Goal: Find specific page/section: Find specific page/section

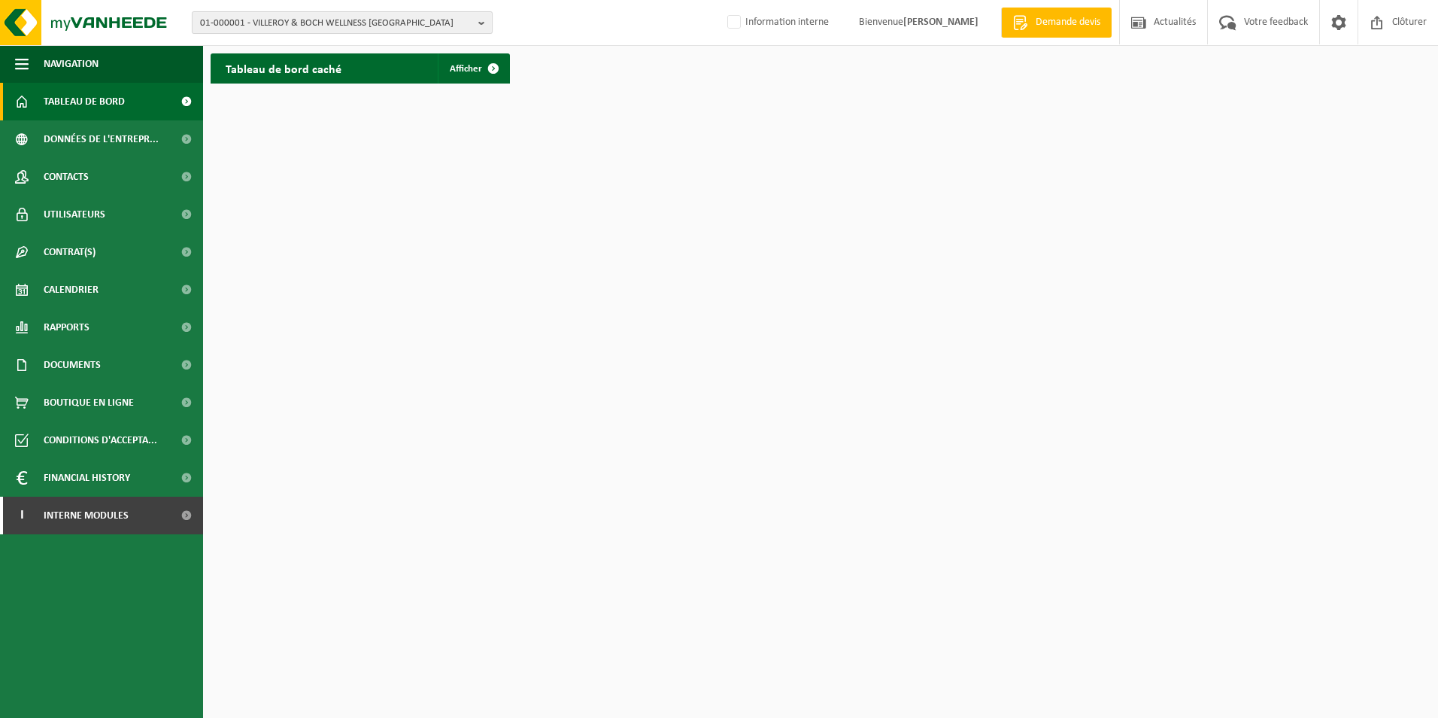
click at [311, 23] on span "01-000001 - VILLEROY & BOCH WELLNESS NV" at bounding box center [336, 23] width 272 height 23
click at [328, 48] on input "text" at bounding box center [342, 47] width 293 height 19
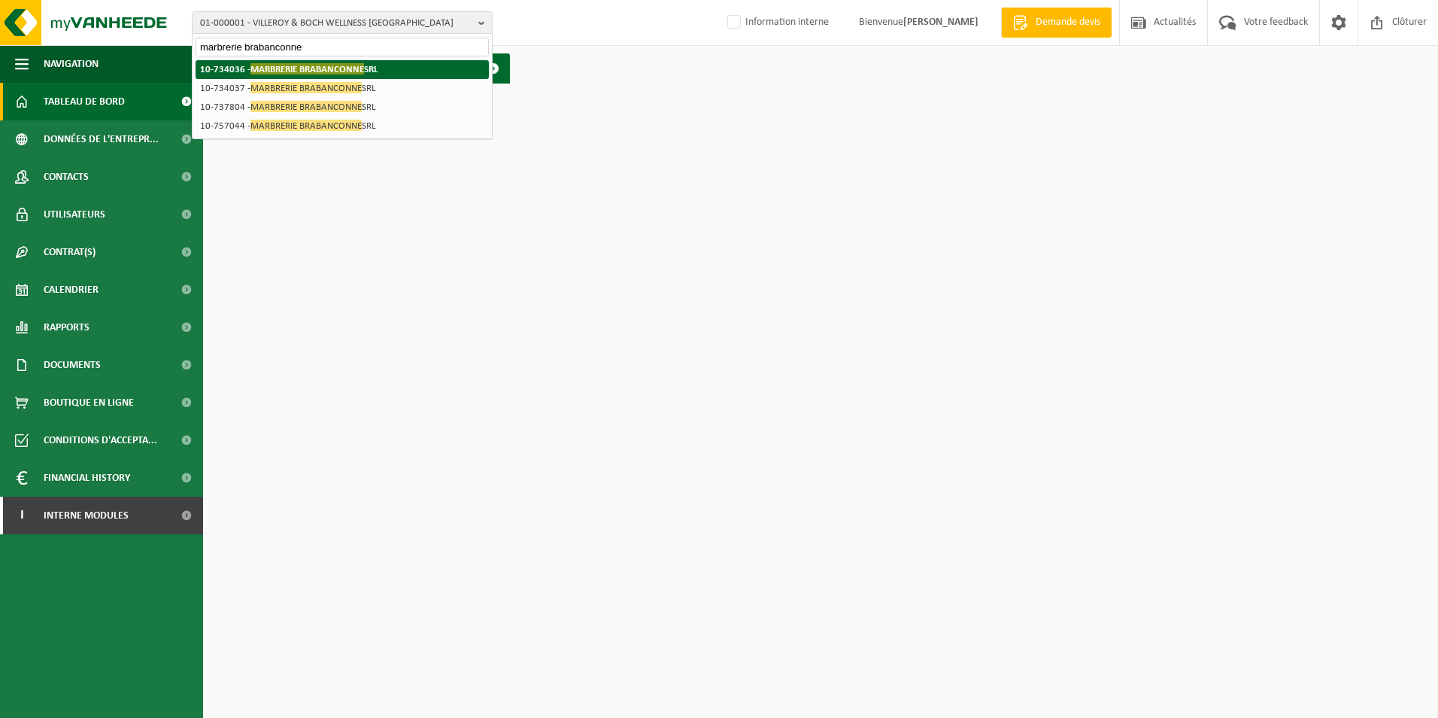
type input "marbrerie brabanconne"
click at [345, 65] on span "MARBRERIE BRABANCONNE" at bounding box center [307, 68] width 114 height 11
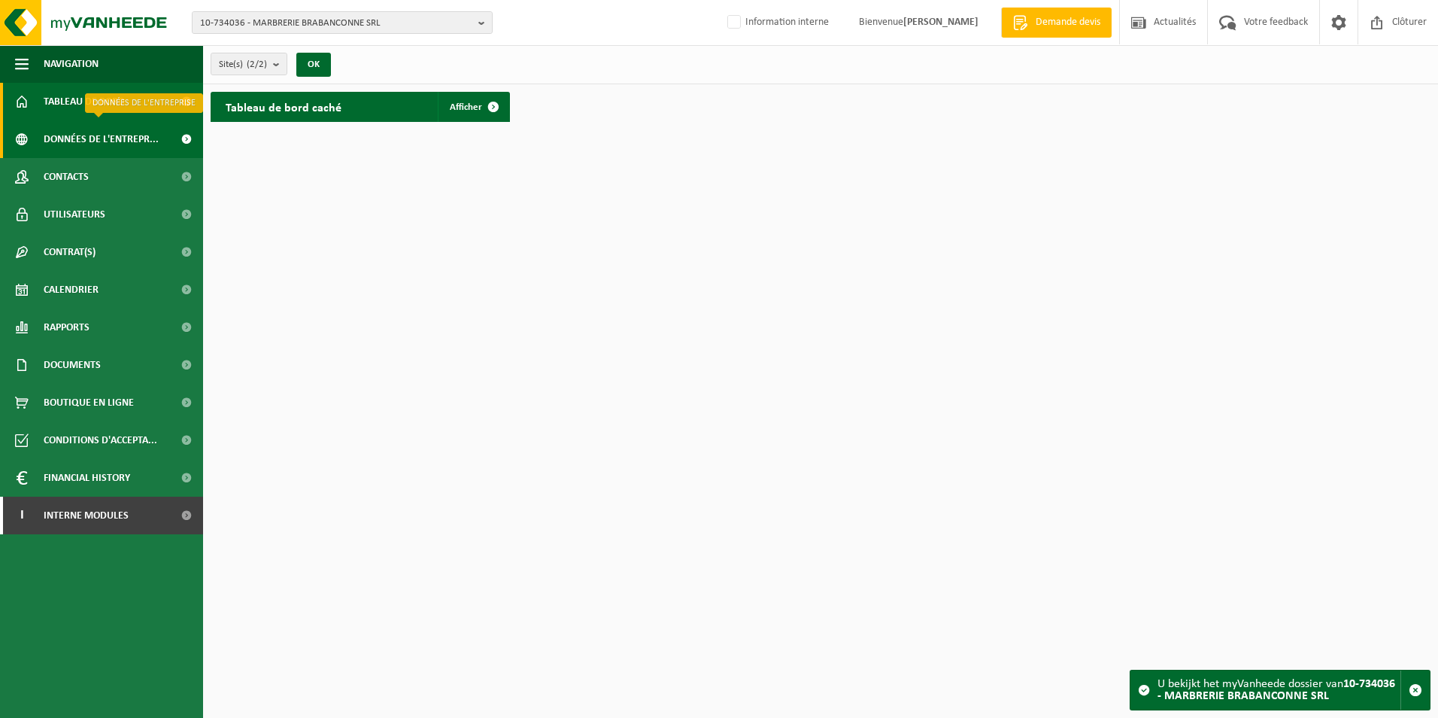
click at [137, 140] on span "Données de l'entrepr..." at bounding box center [101, 139] width 115 height 38
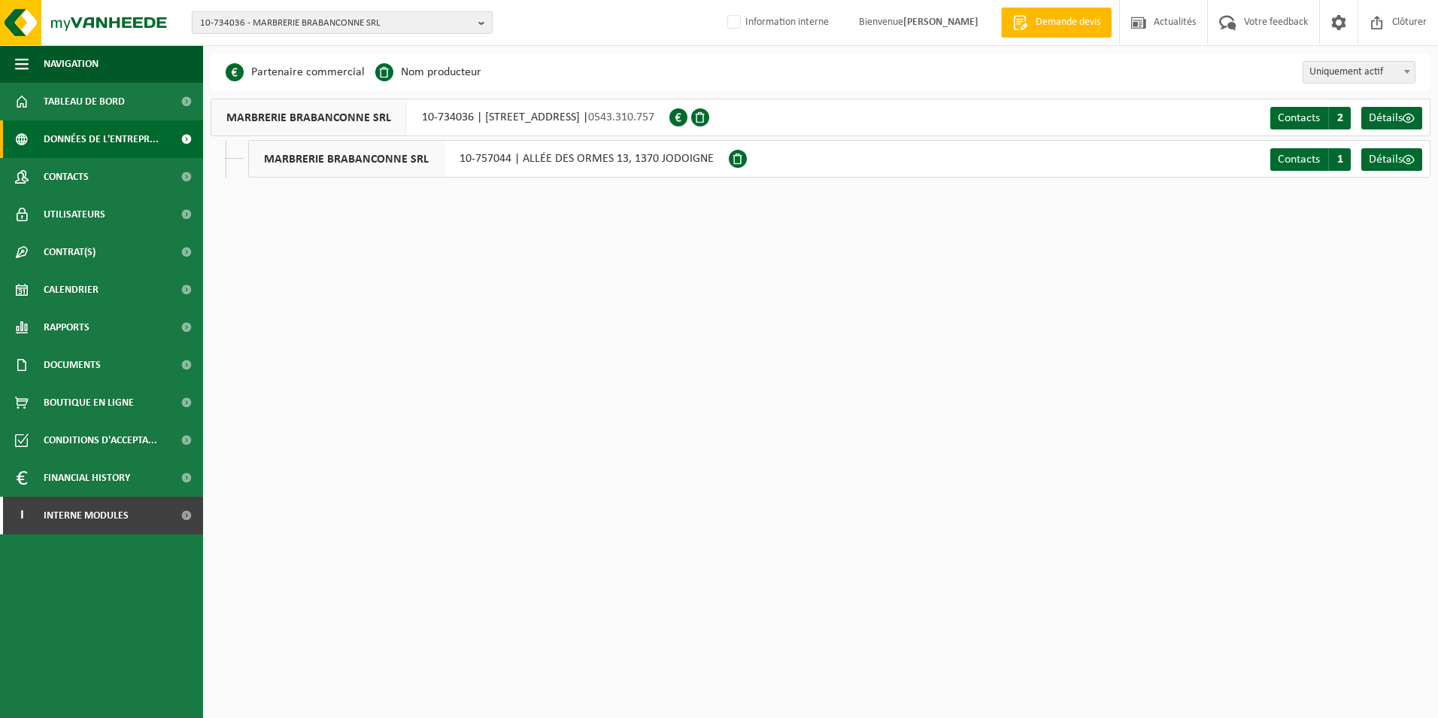
click at [423, 17] on span "10-734036 - MARBRERIE BRABANCONNE SRL" at bounding box center [336, 23] width 272 height 23
click at [408, 23] on span "10-734036 - MARBRERIE BRABANCONNE SRL" at bounding box center [336, 23] width 272 height 23
click at [292, 51] on input "text" at bounding box center [342, 47] width 293 height 19
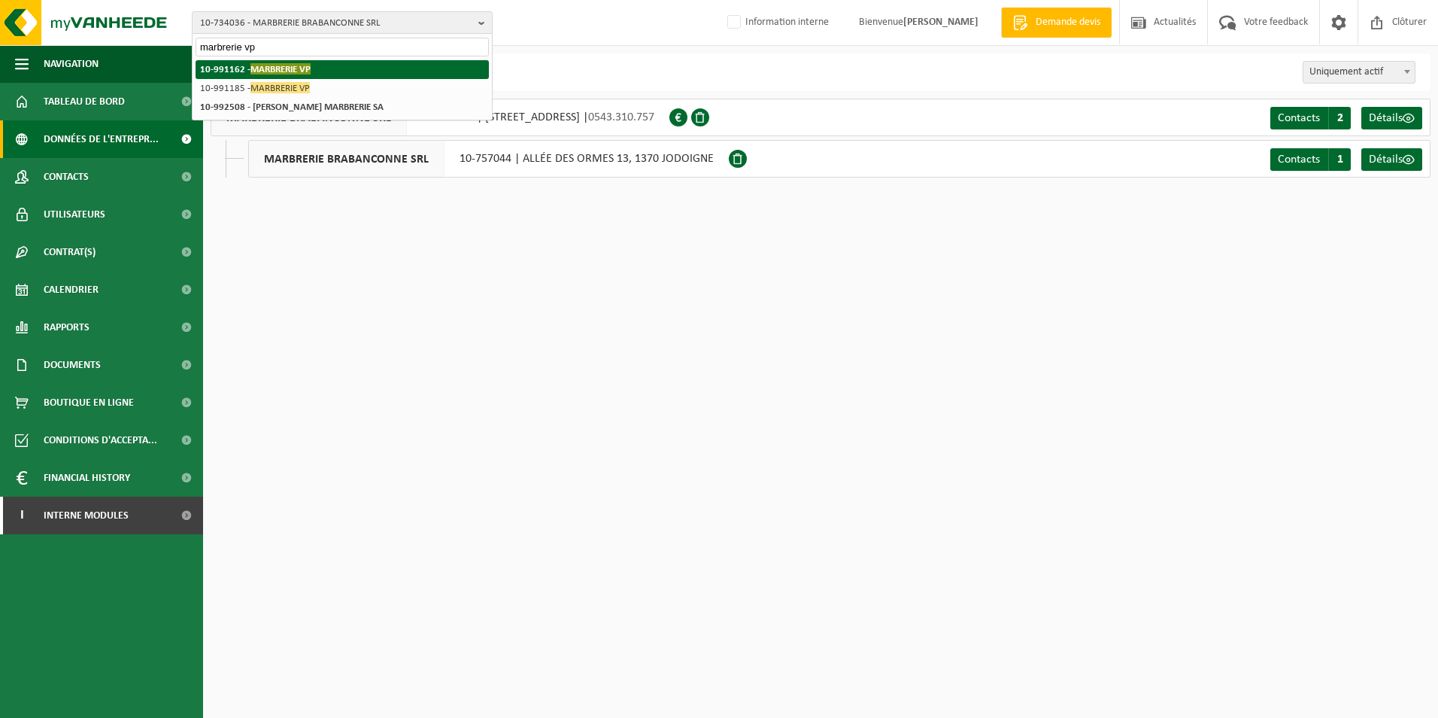
type input "marbrerie vp"
click at [295, 68] on span "MARBRERIE VP" at bounding box center [280, 68] width 60 height 11
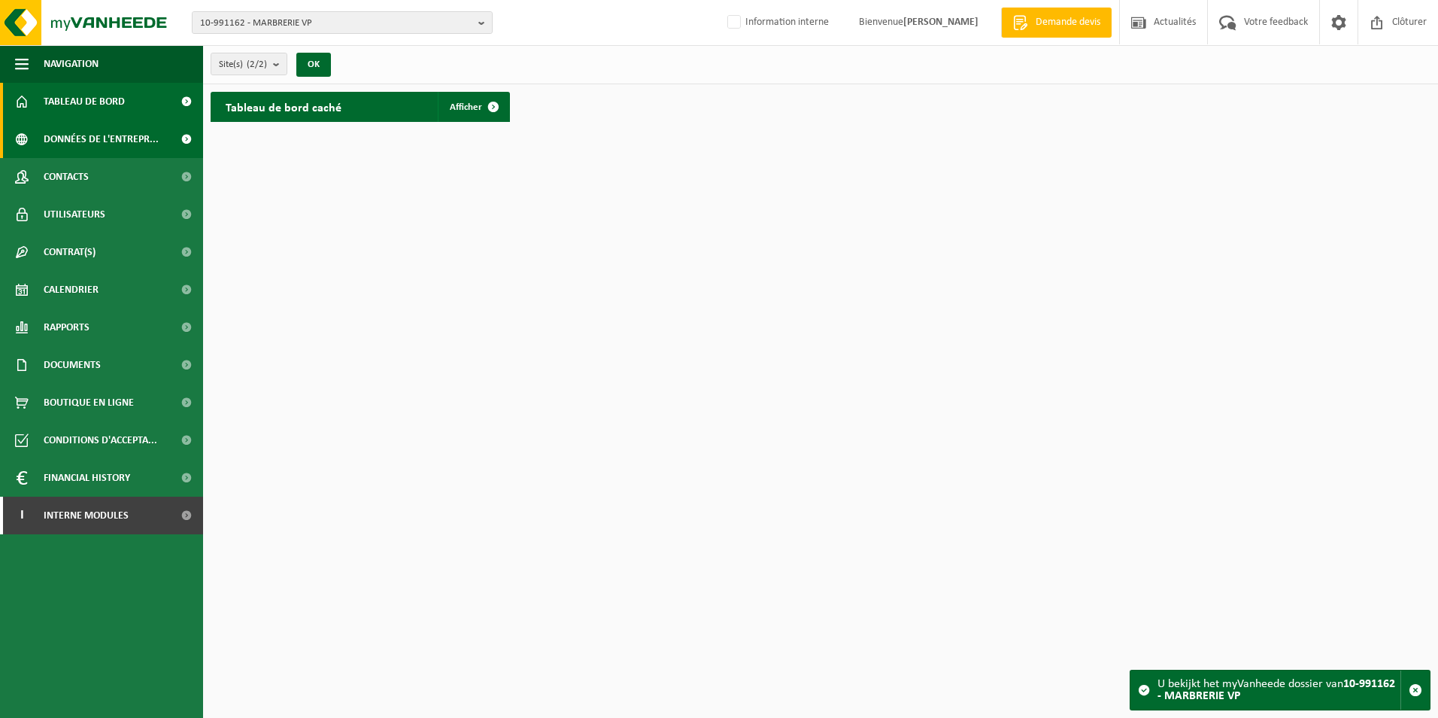
click at [114, 141] on span "Données de l'entrepr..." at bounding box center [101, 139] width 115 height 38
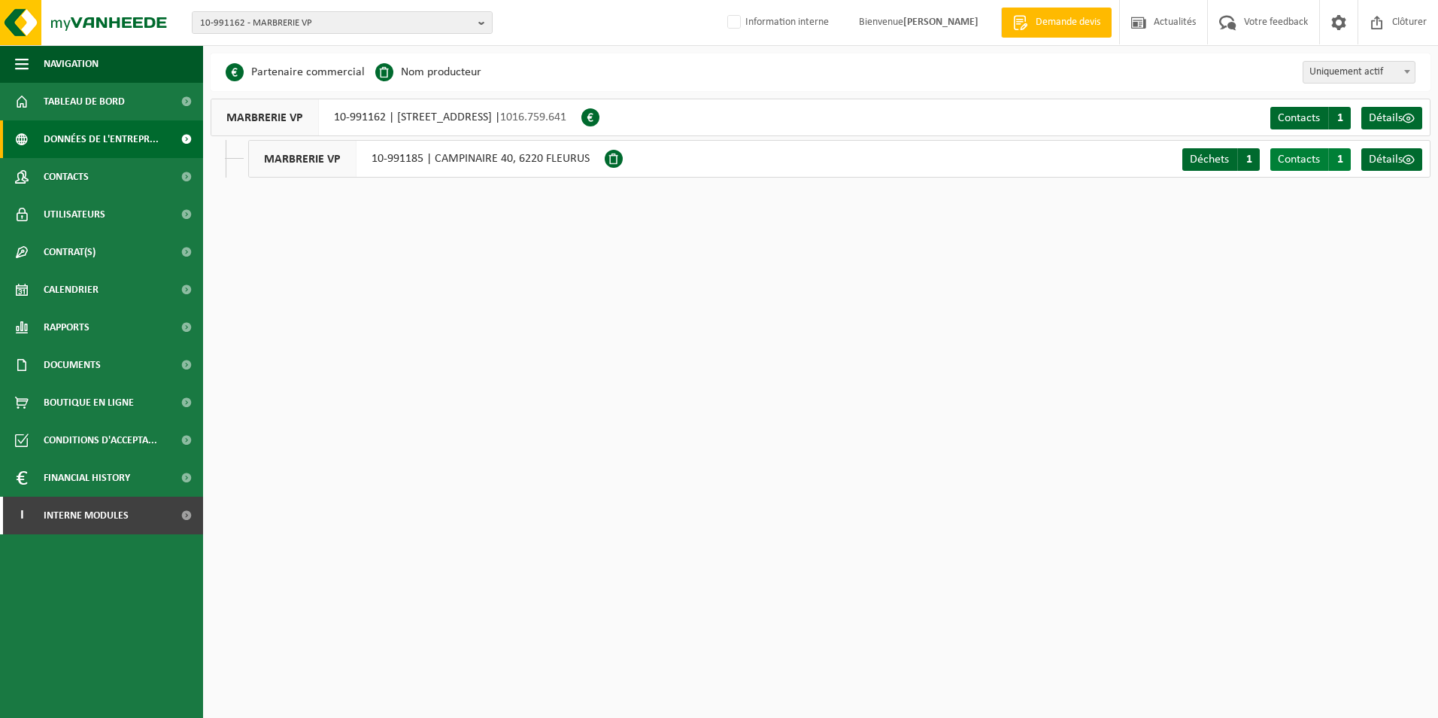
click at [1288, 162] on span "Contacts" at bounding box center [1299, 159] width 42 height 12
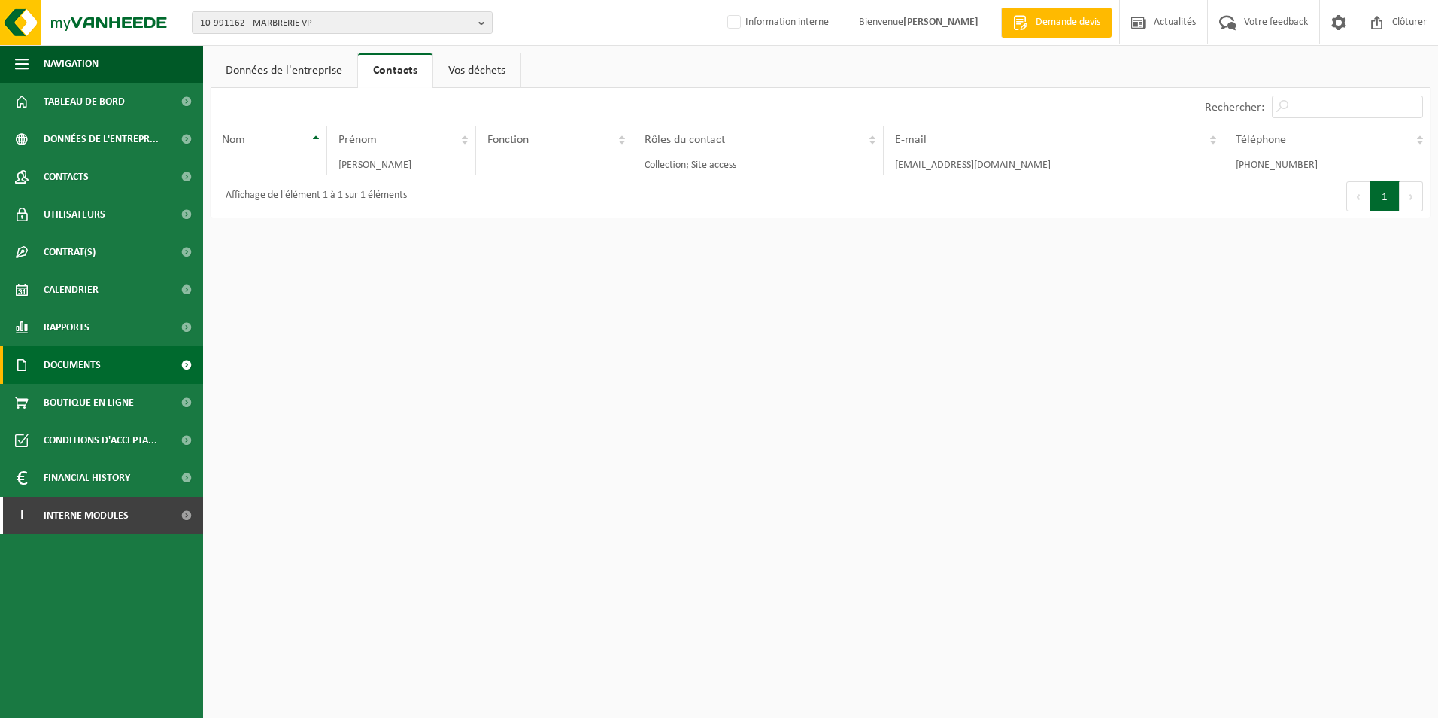
click at [83, 366] on span "Documents" at bounding box center [72, 365] width 57 height 38
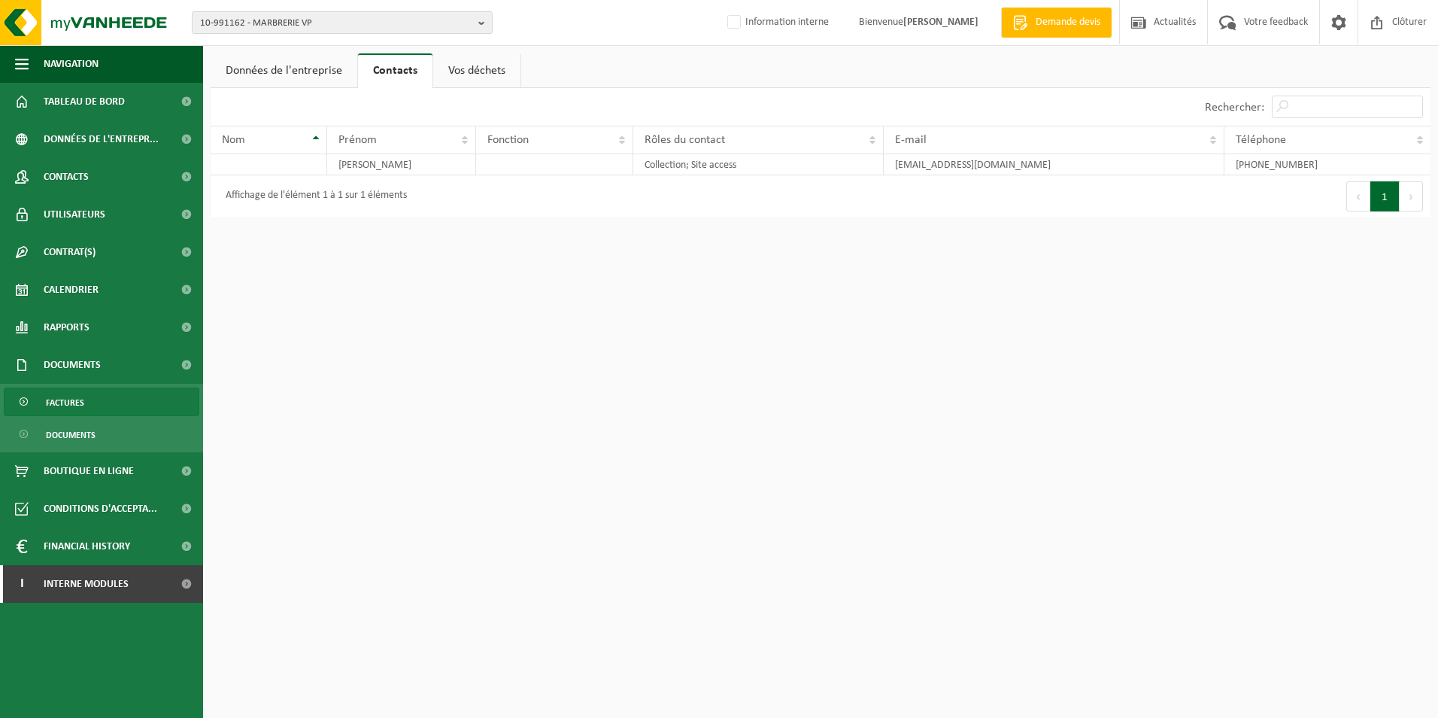
click at [73, 402] on span "Factures" at bounding box center [65, 402] width 38 height 29
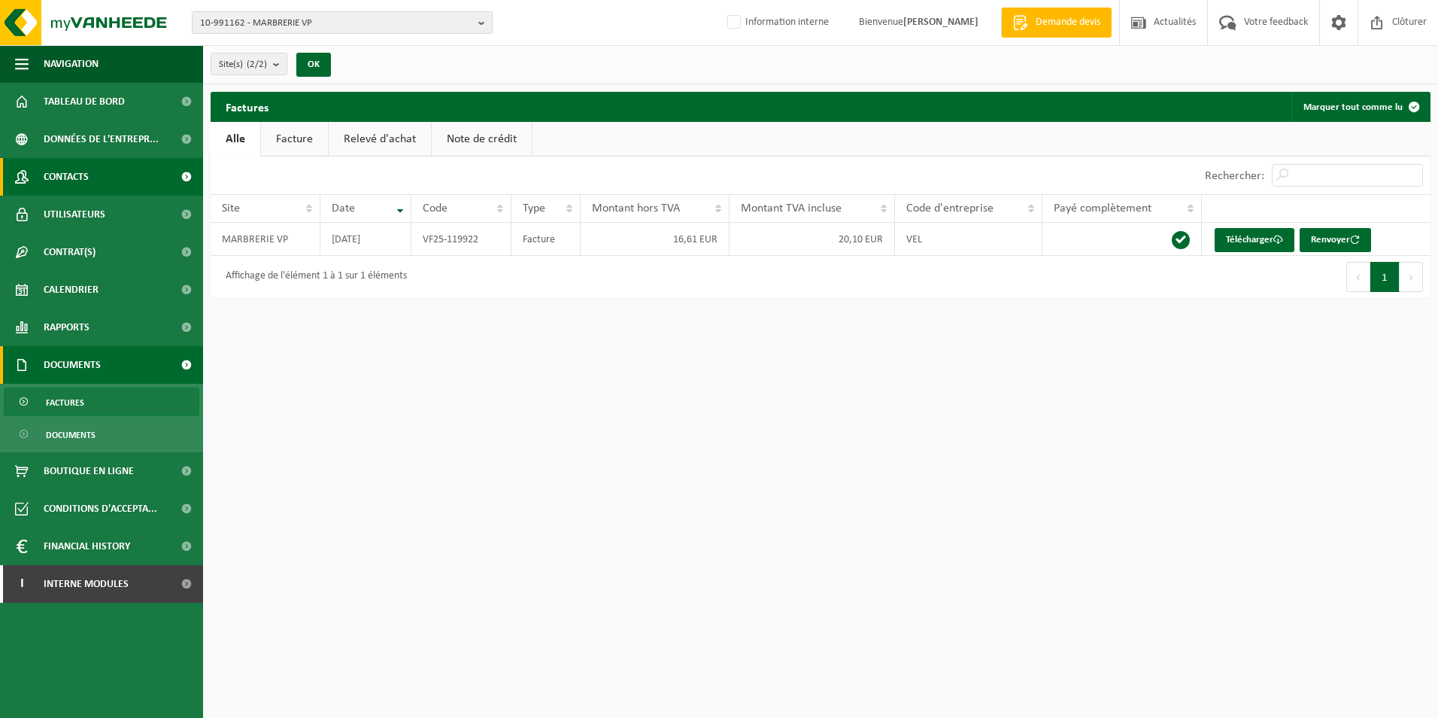
click at [154, 176] on link "Contacts" at bounding box center [101, 177] width 203 height 38
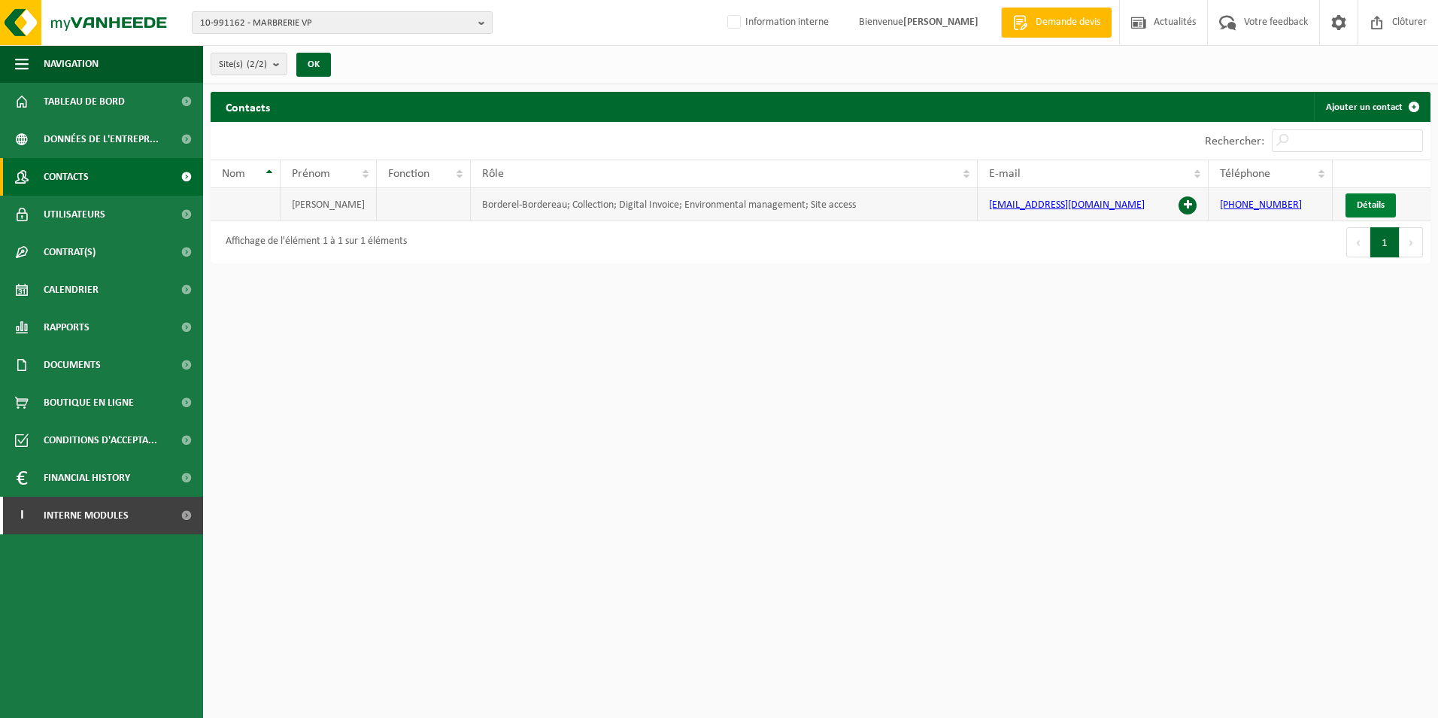
click at [1386, 201] on link "Détails" at bounding box center [1371, 205] width 50 height 24
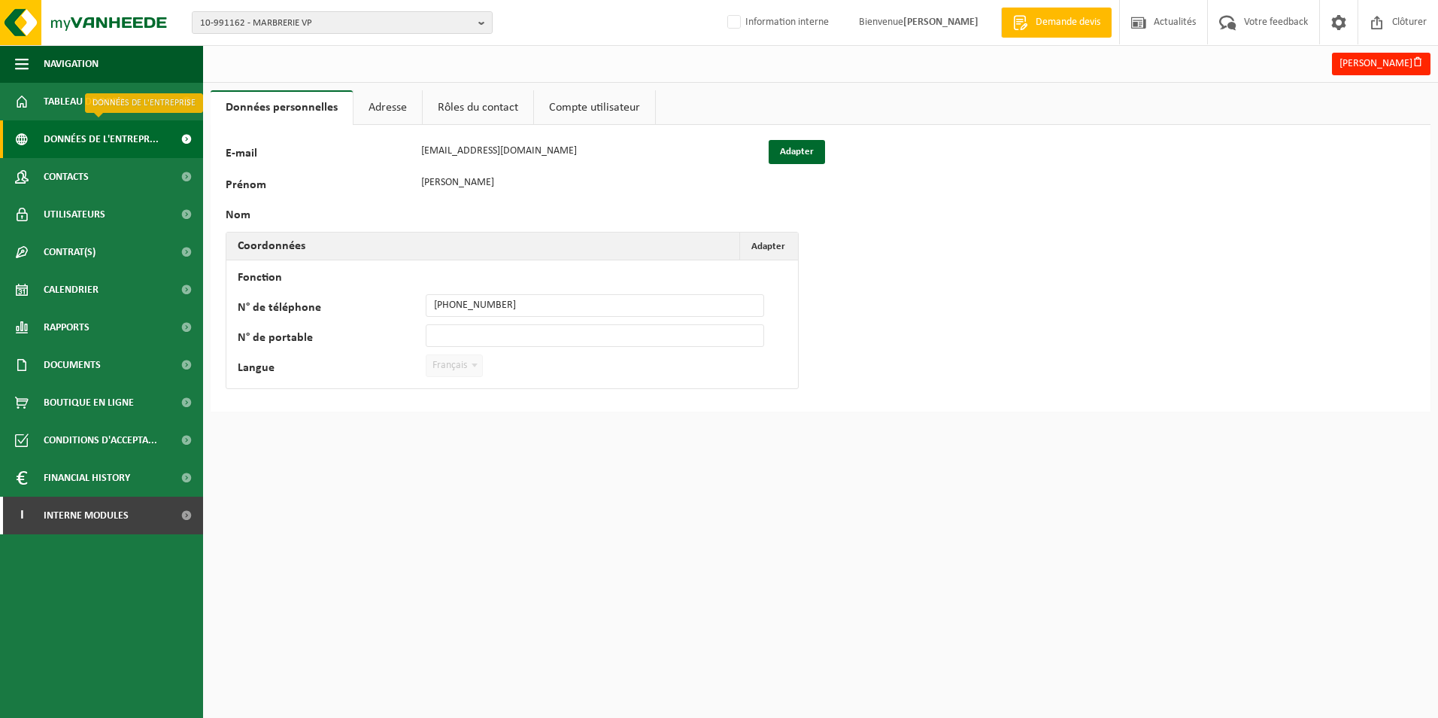
click at [89, 141] on span "Données de l'entrepr..." at bounding box center [101, 139] width 115 height 38
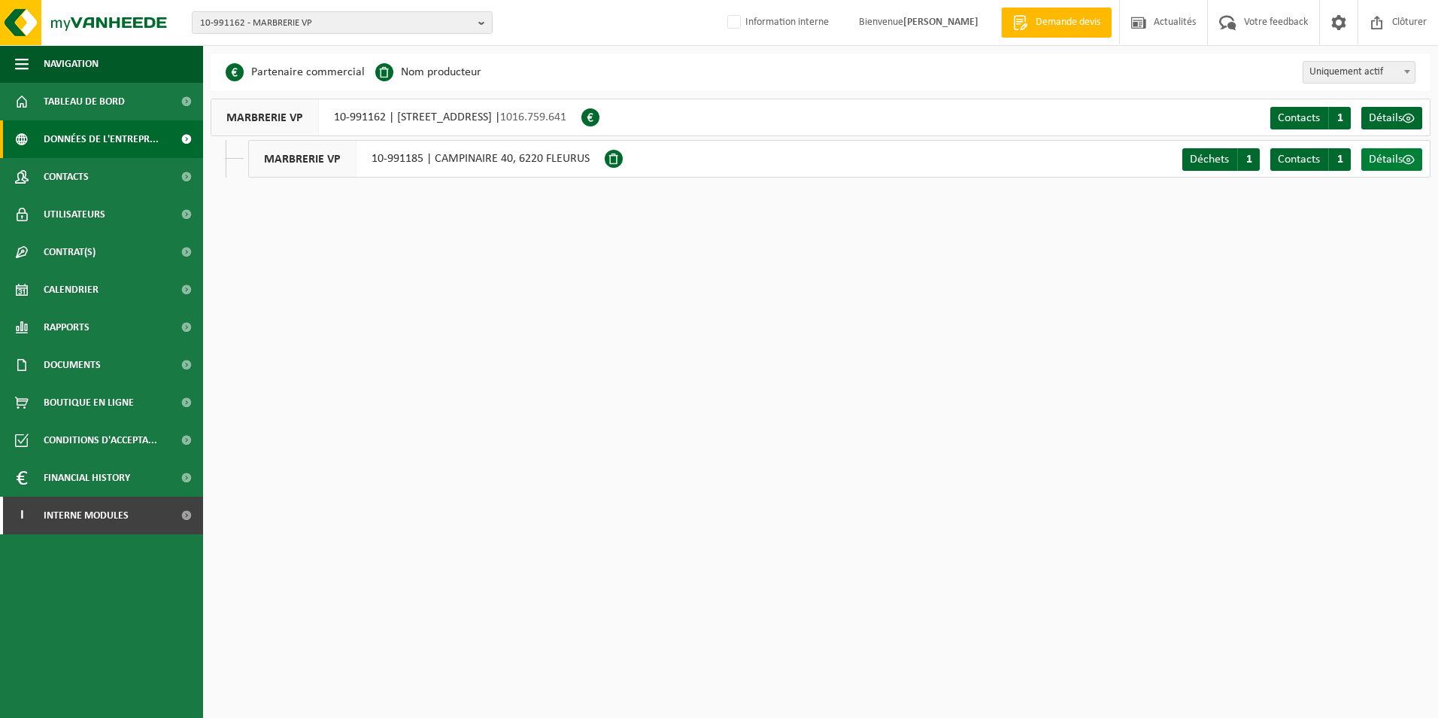
click at [1387, 156] on span "Détails" at bounding box center [1386, 159] width 34 height 12
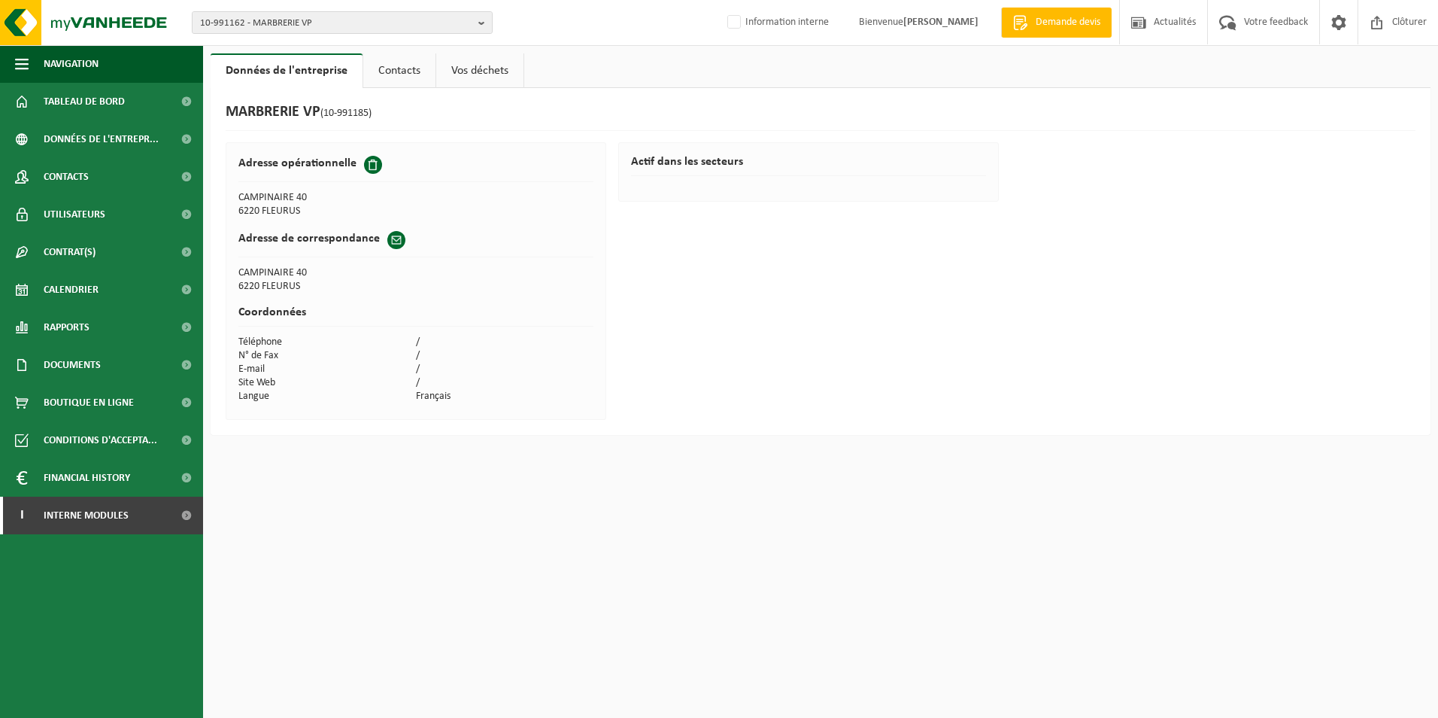
drag, startPoint x: 351, startPoint y: 474, endPoint x: 803, endPoint y: 591, distance: 466.3
click at [803, 591] on html "10-991162 - MARBRERIE VP 10-991162 - MARBRERIE VP 10-991185 - MARBRERIE VP Info…" at bounding box center [719, 359] width 1438 height 718
